Goal: Obtain resource: Obtain resource

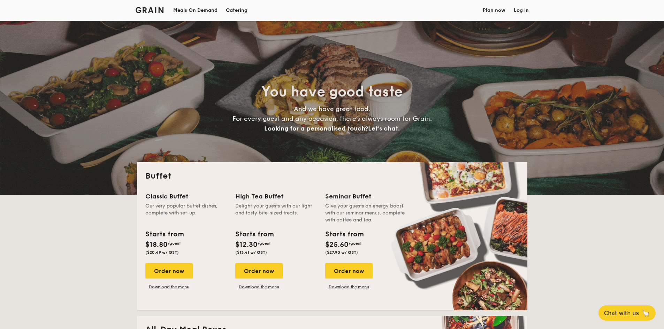
select select
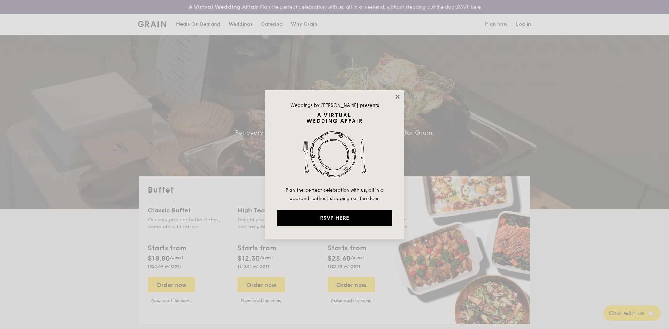
click at [396, 96] on icon at bounding box center [397, 97] width 4 height 4
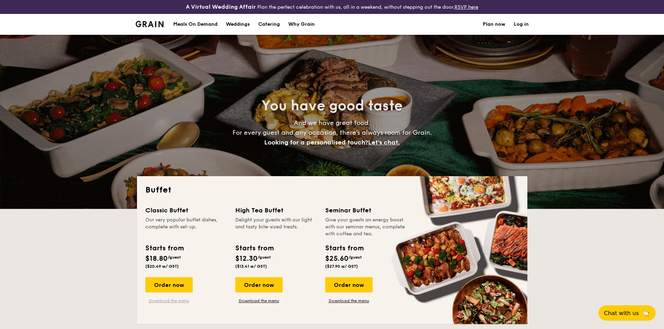
click at [181, 301] on link "Download the menu" at bounding box center [168, 301] width 47 height 6
select select
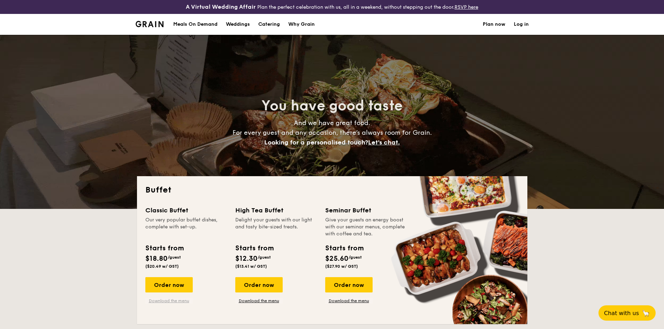
click at [158, 300] on link "Download the menu" at bounding box center [168, 301] width 47 height 6
